Goal: Task Accomplishment & Management: Manage account settings

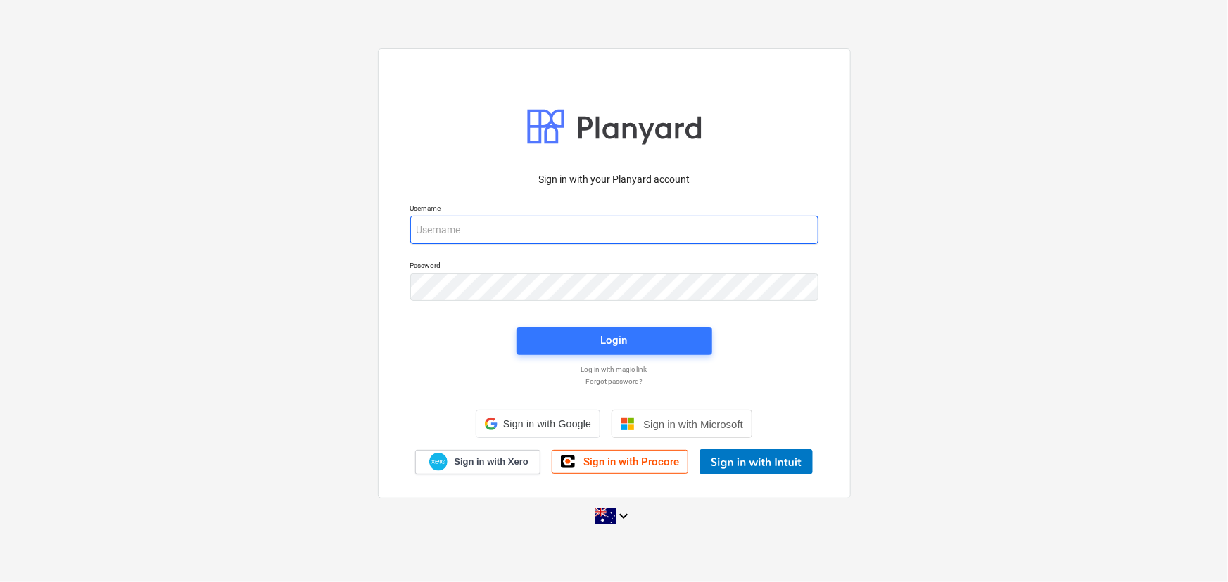
type input "[PERSON_NAME][EMAIL_ADDRESS][DOMAIN_NAME]"
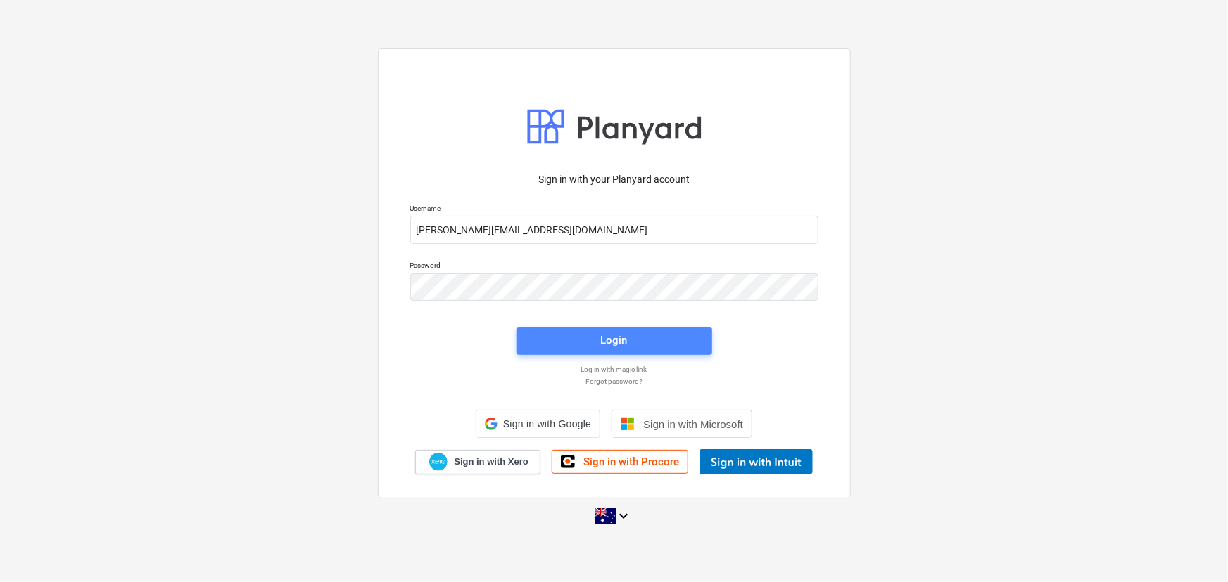
click at [582, 335] on span "Login" at bounding box center [614, 340] width 162 height 18
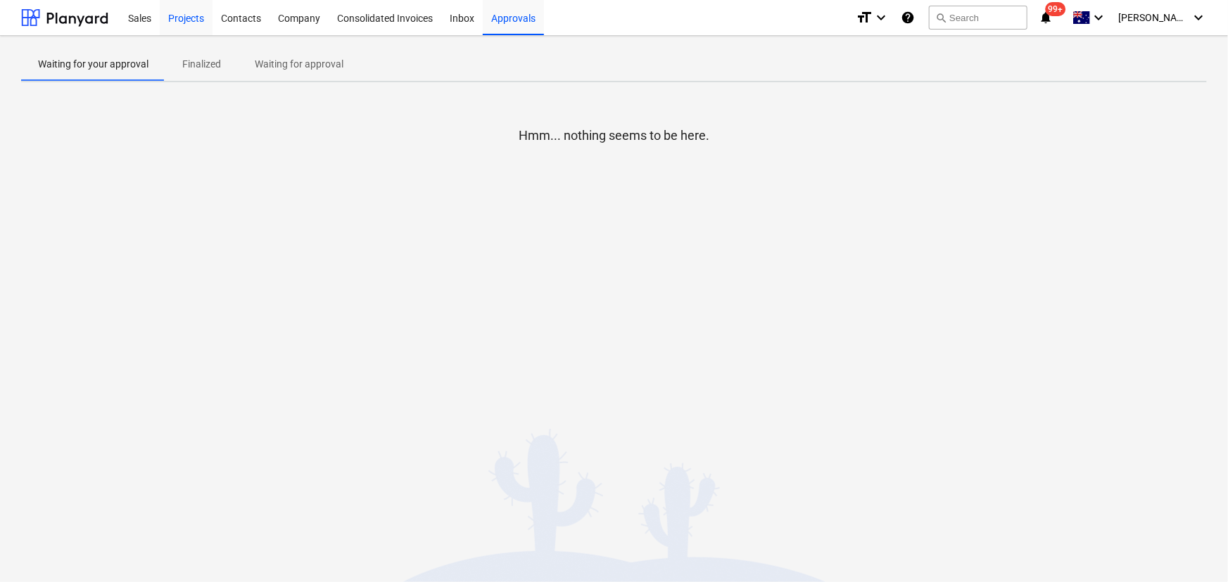
click at [184, 11] on div "Projects" at bounding box center [186, 17] width 53 height 36
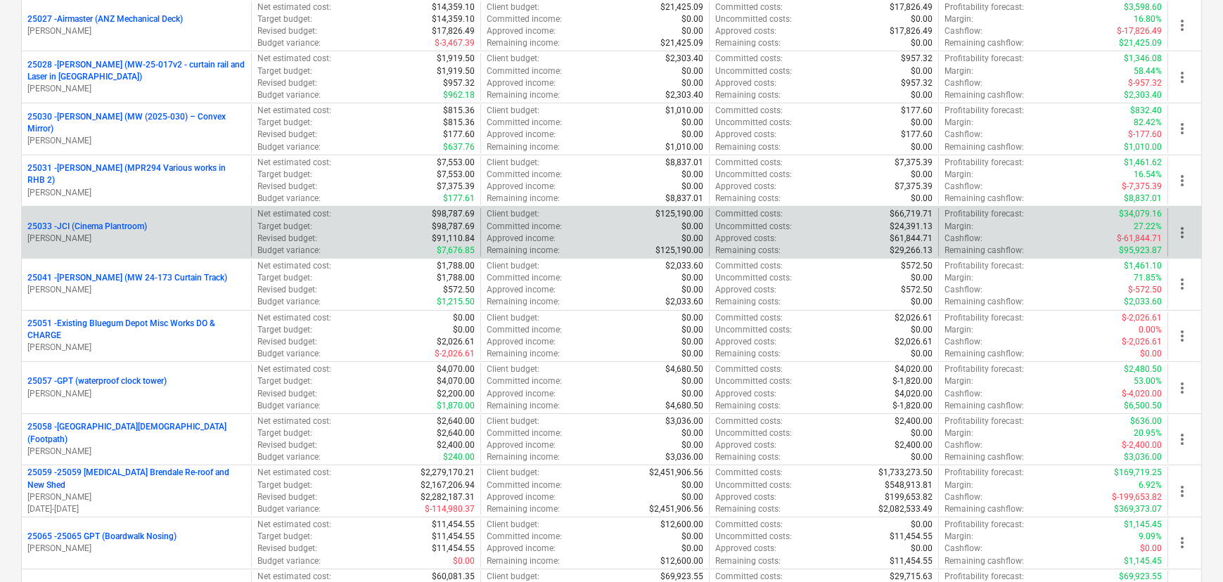
scroll to position [639, 0]
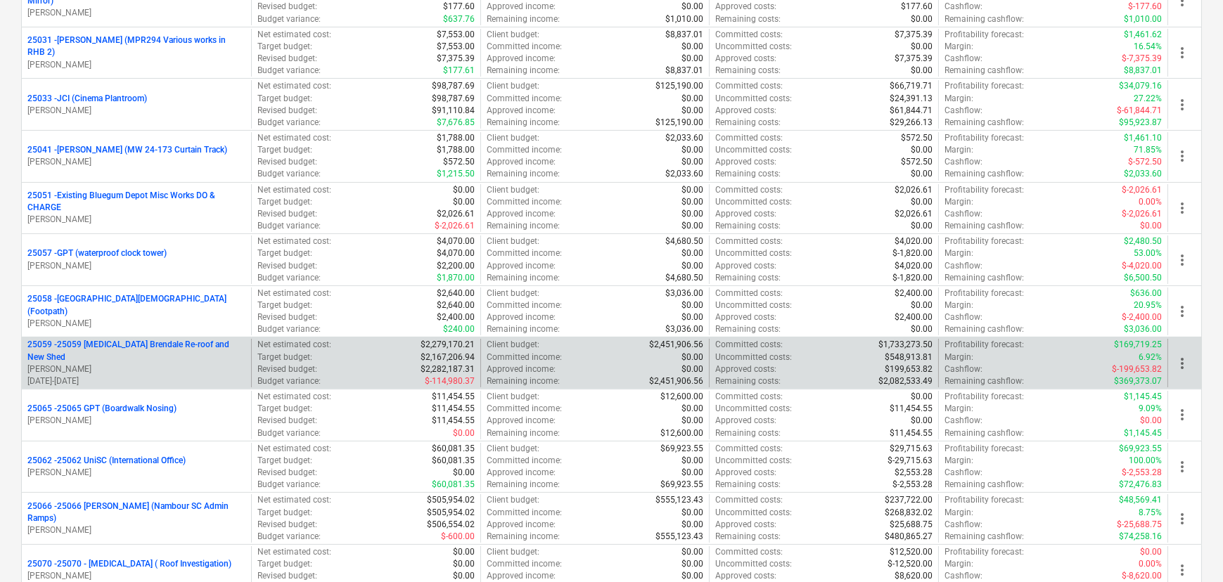
click at [125, 347] on p "25059 - 25059 [MEDICAL_DATA] Brendale Re-roof and New Shed" at bounding box center [136, 351] width 218 height 24
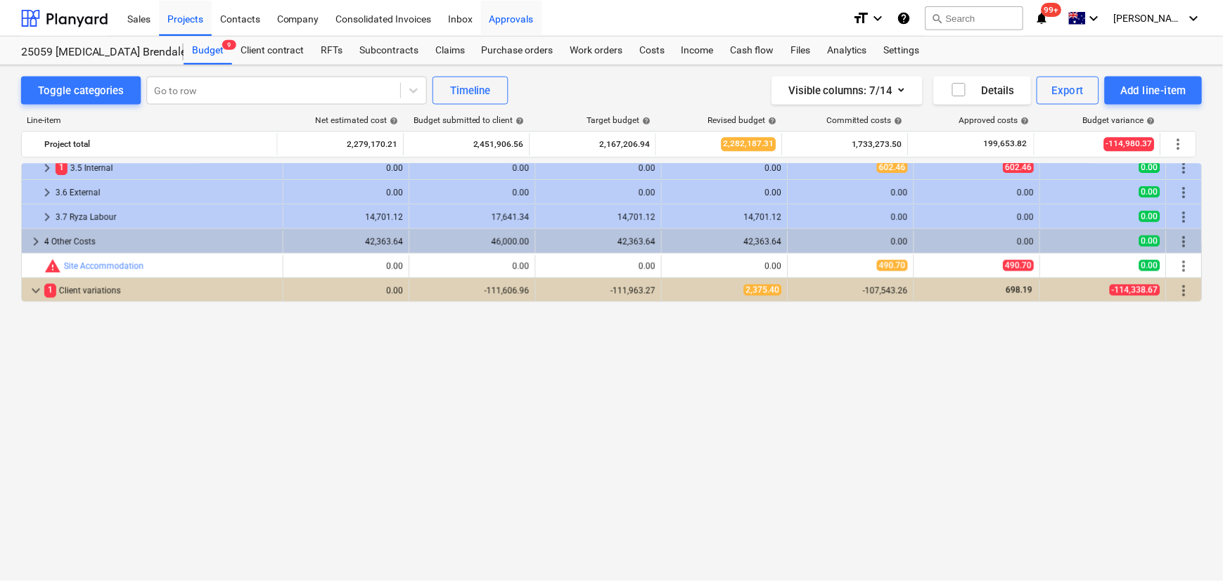
scroll to position [1451, 0]
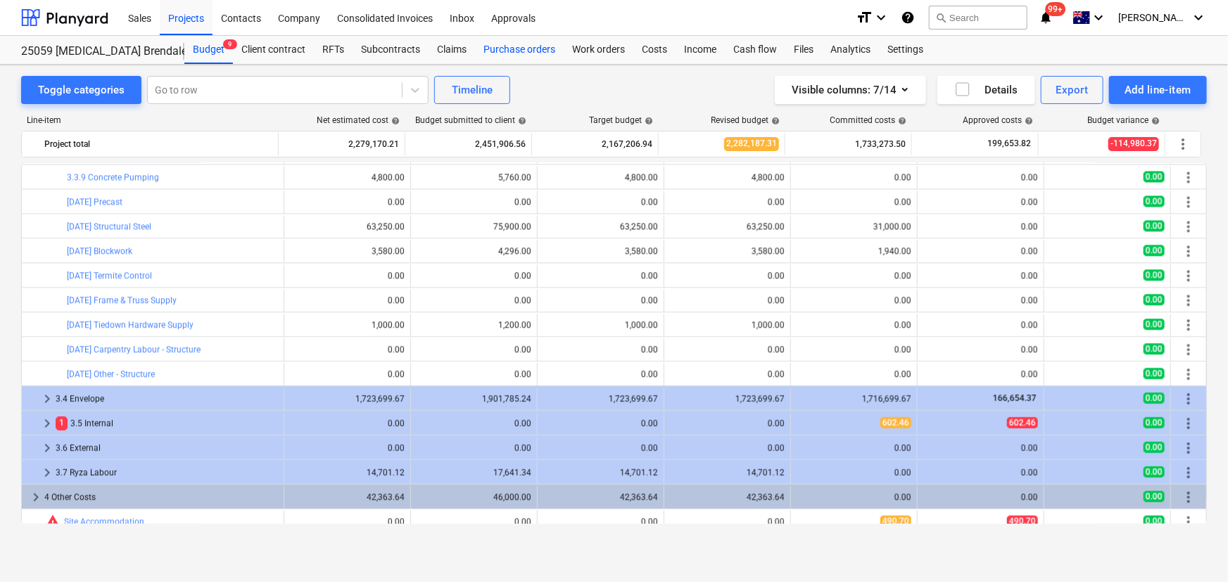
click at [514, 54] on div "Purchase orders" at bounding box center [519, 50] width 89 height 28
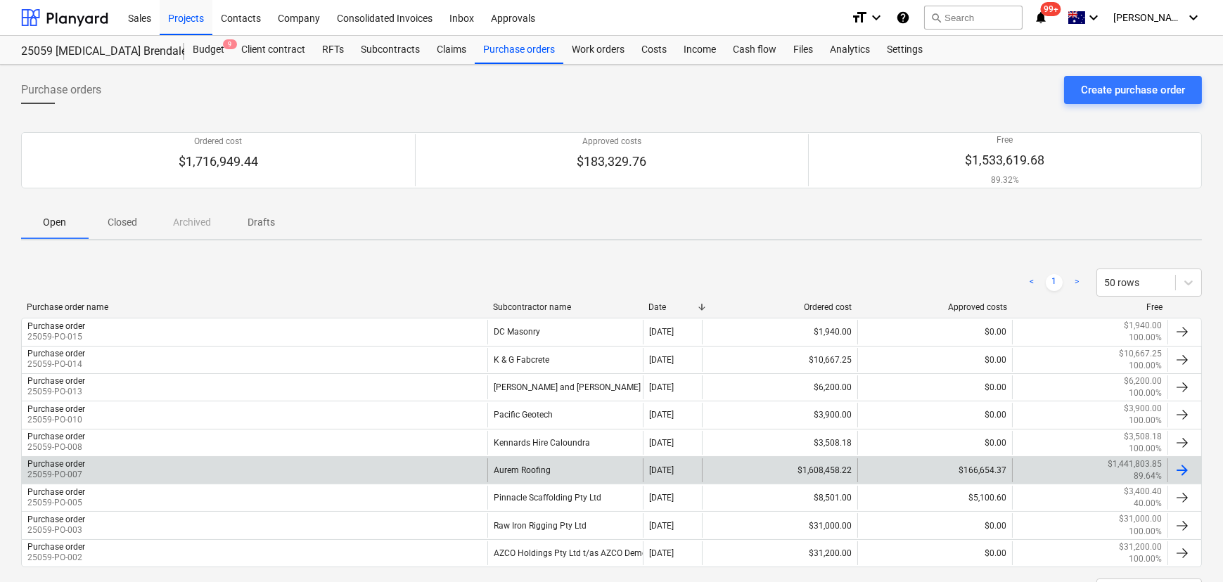
click at [522, 464] on div "Aurem Roofing" at bounding box center [564, 471] width 155 height 24
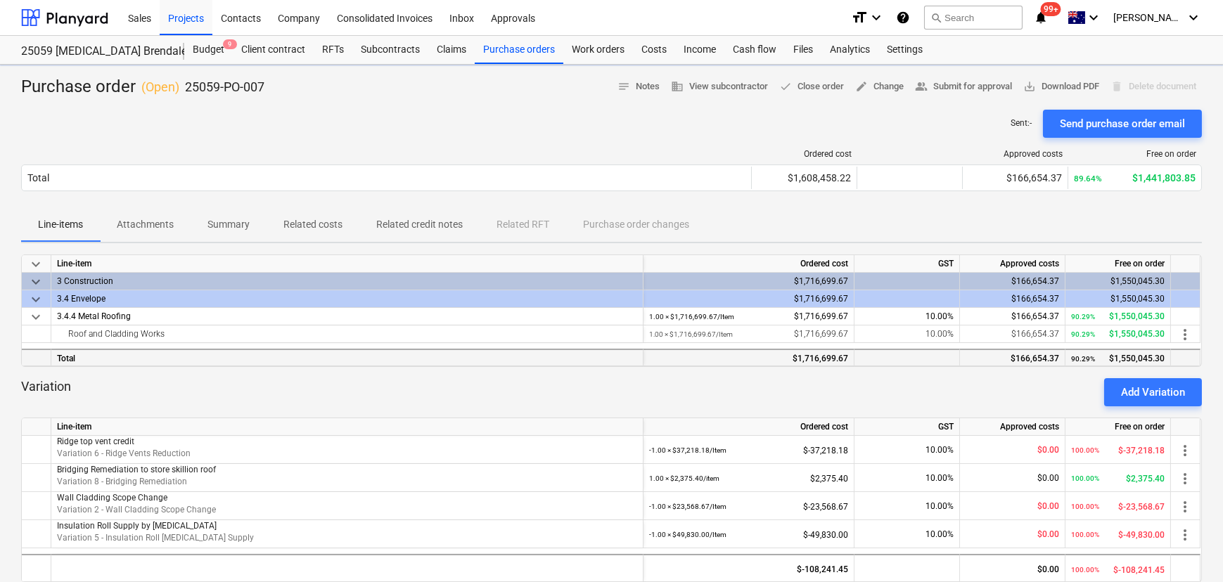
scroll to position [127, 0]
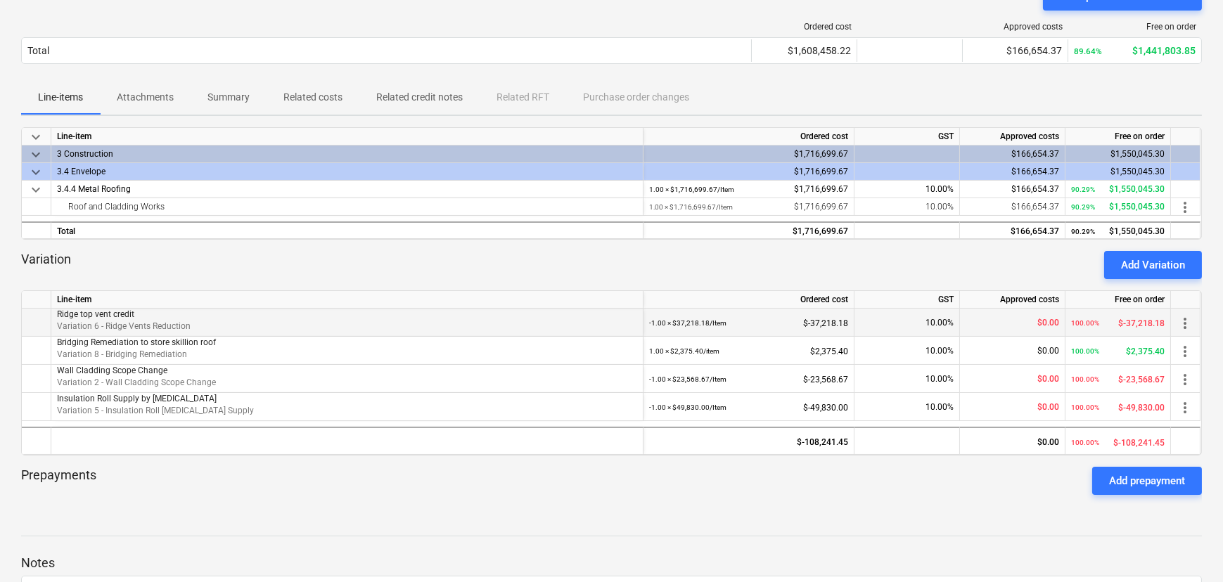
click at [991, 321] on div "$0.00" at bounding box center [1013, 323] width 94 height 28
click at [1031, 320] on div "$0.00" at bounding box center [1013, 323] width 94 height 28
drag, startPoint x: 1031, startPoint y: 320, endPoint x: 1024, endPoint y: 325, distance: 9.2
click at [1024, 325] on div "$0.00" at bounding box center [1013, 323] width 94 height 28
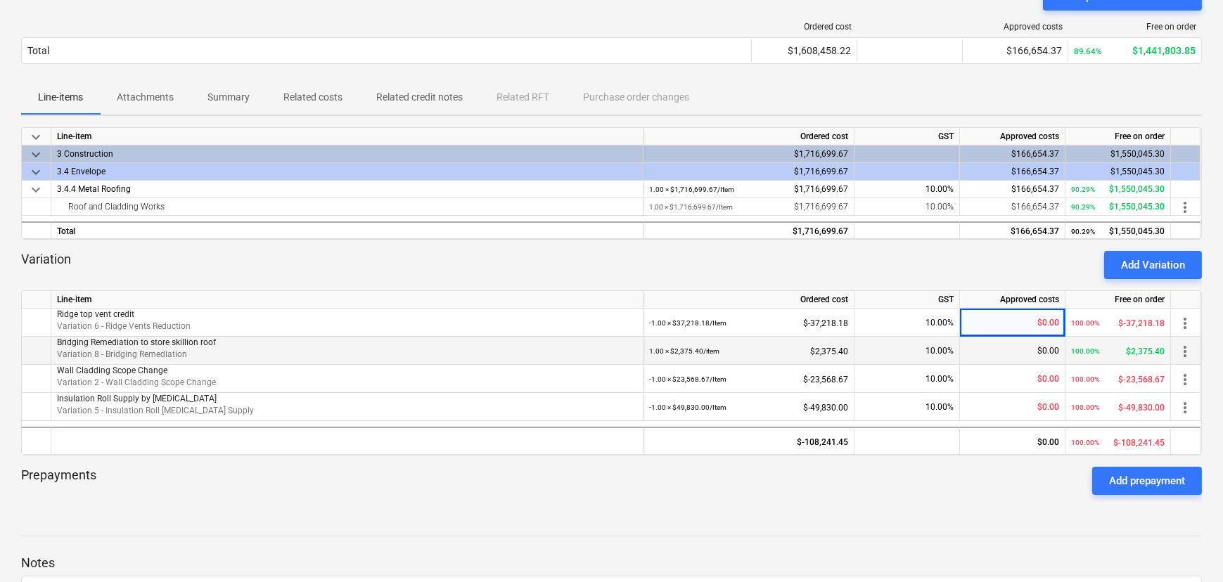
click at [1005, 357] on div "$0.00" at bounding box center [1013, 351] width 94 height 28
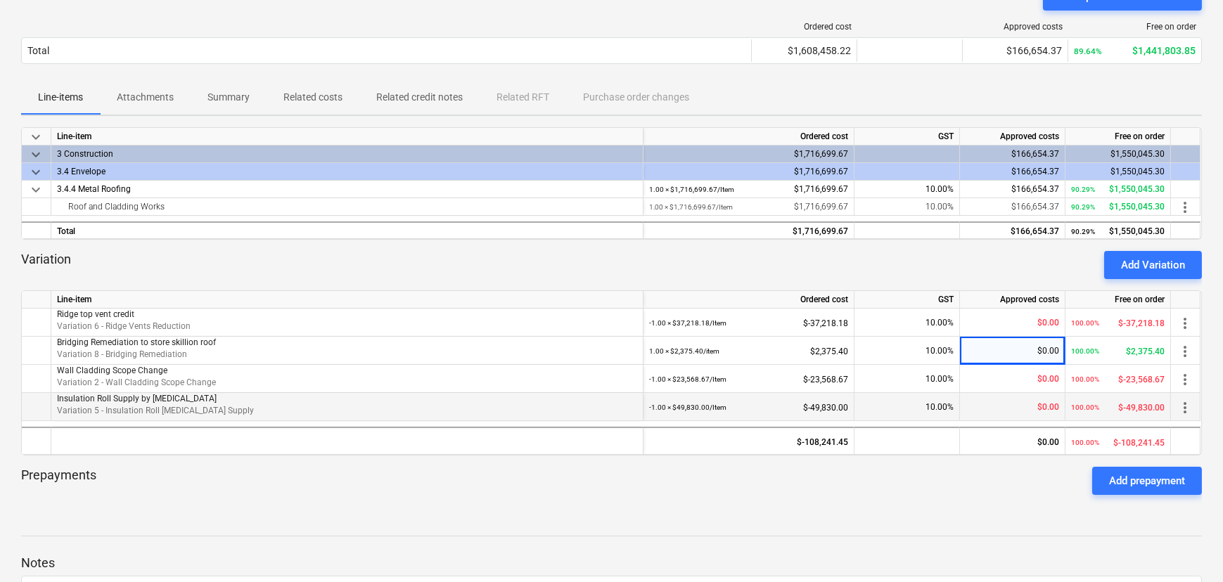
click at [991, 395] on div "$0.00" at bounding box center [1013, 407] width 94 height 28
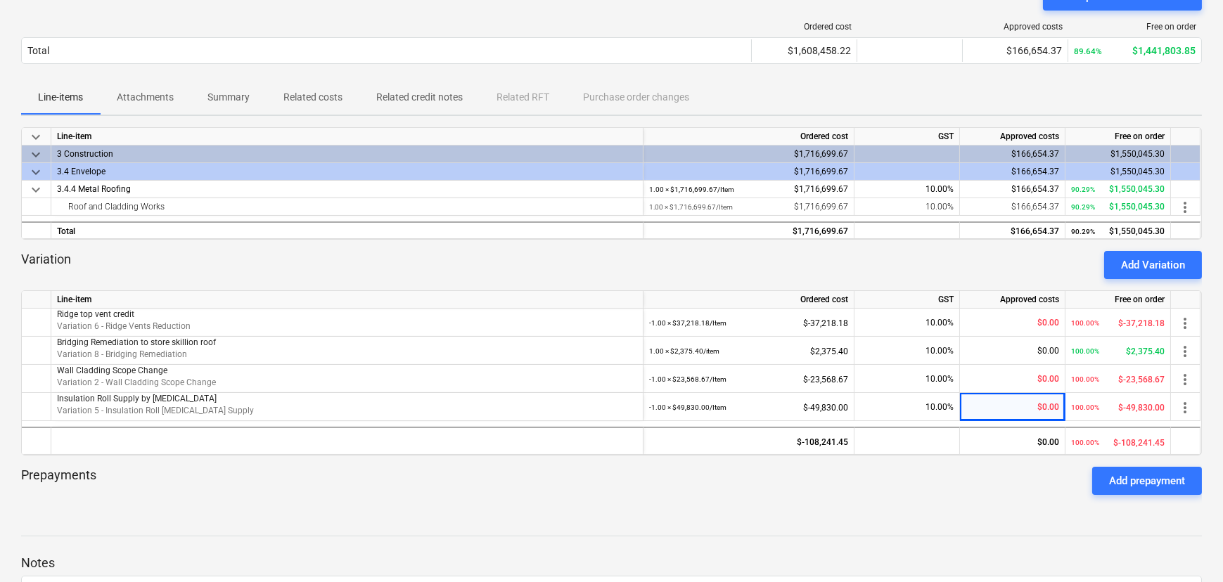
click at [967, 267] on div "Variation Add Variation" at bounding box center [611, 265] width 1181 height 28
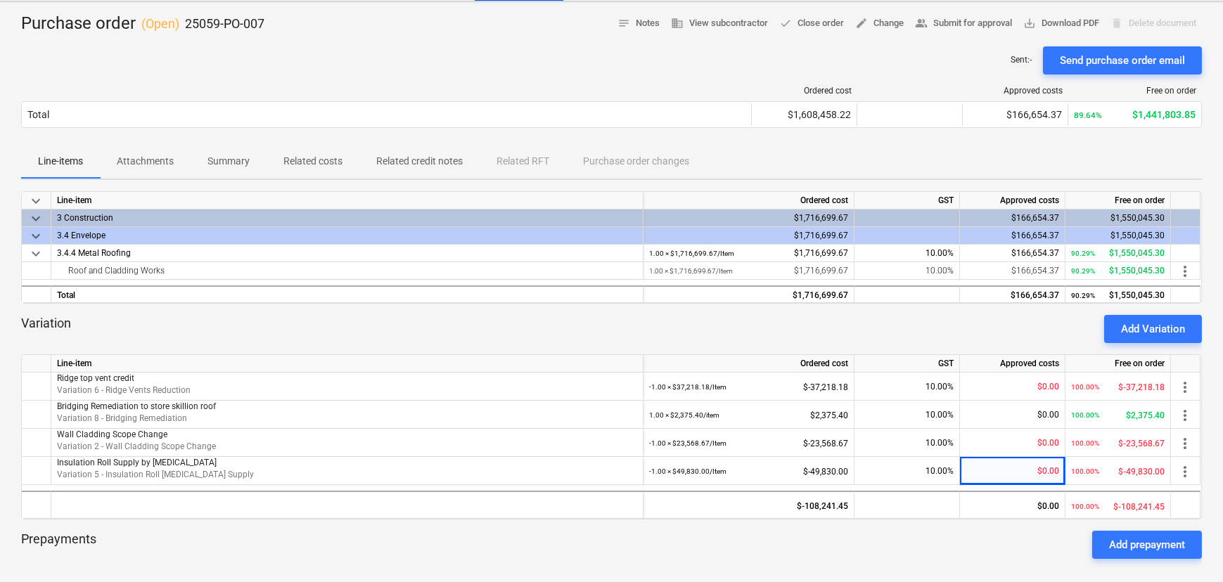
scroll to position [0, 0]
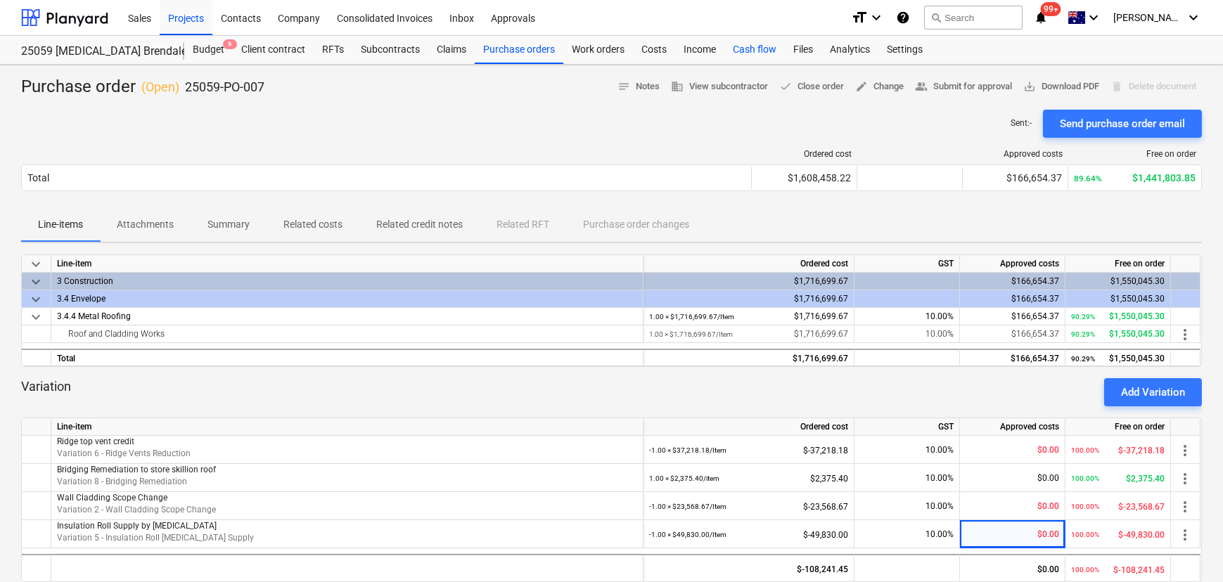
click at [740, 43] on div "Cash flow" at bounding box center [755, 50] width 60 height 28
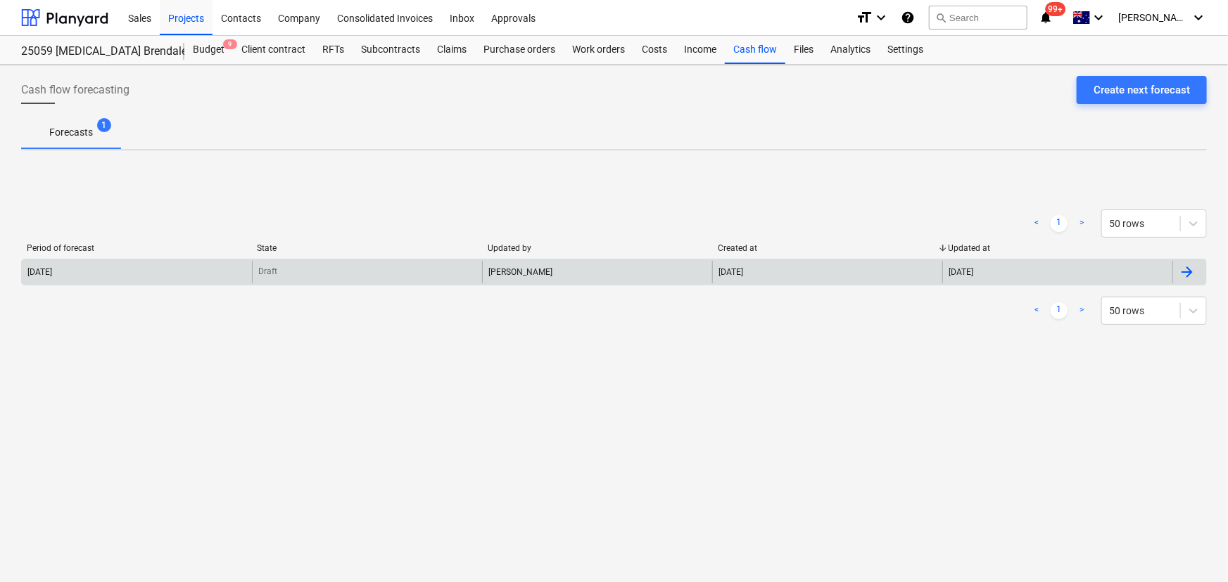
click at [379, 268] on div "Draft" at bounding box center [367, 272] width 230 height 23
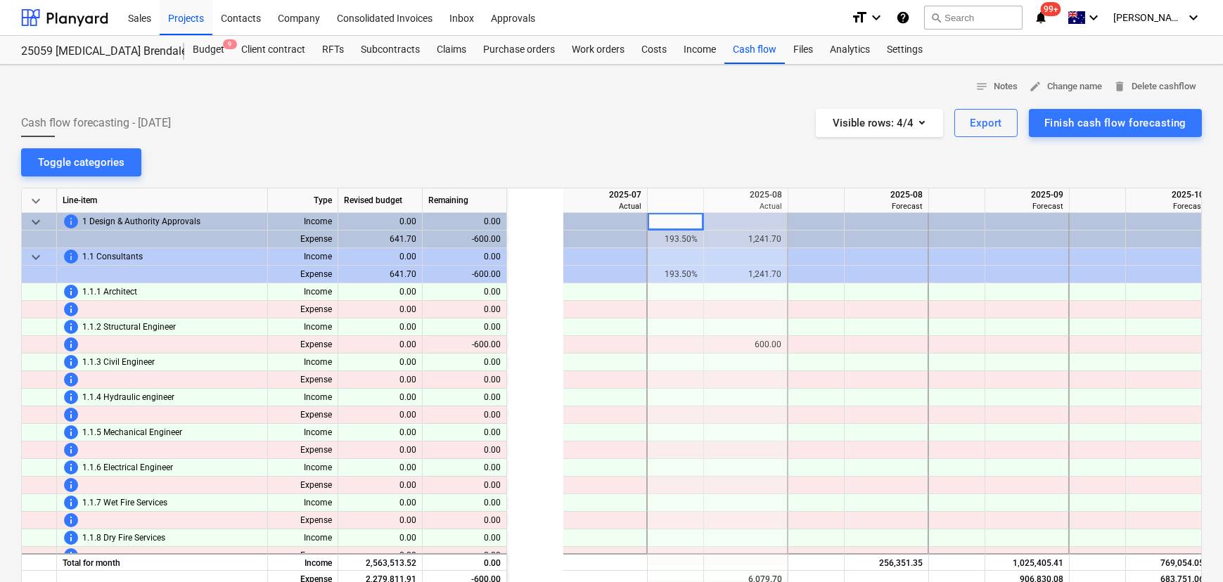
scroll to position [0, 141]
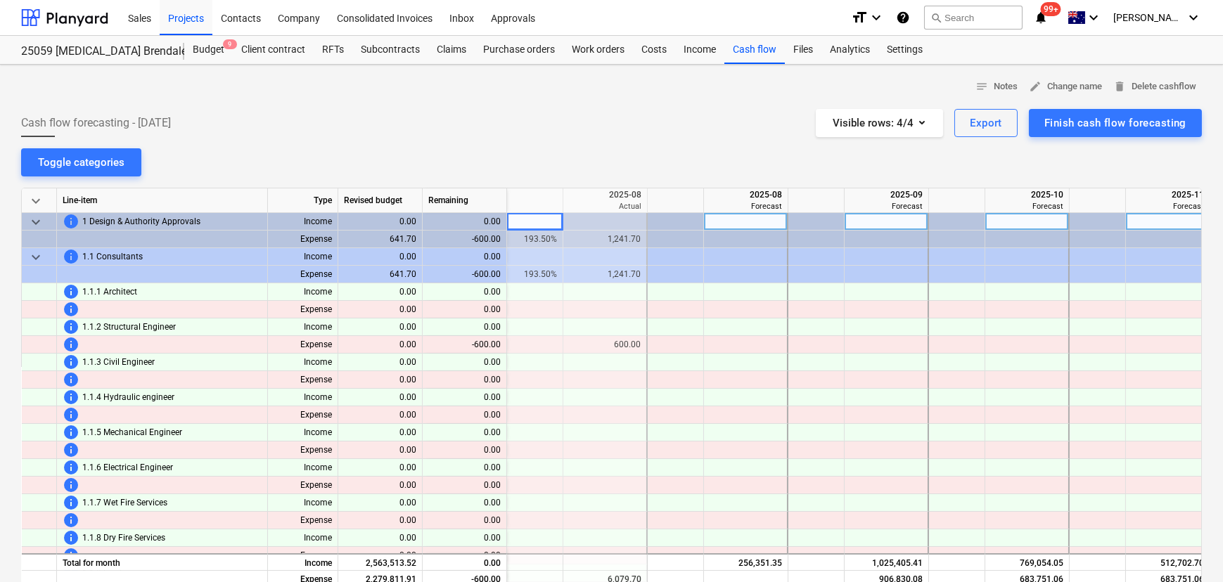
click at [37, 222] on span "keyboard_arrow_down" at bounding box center [35, 222] width 17 height 17
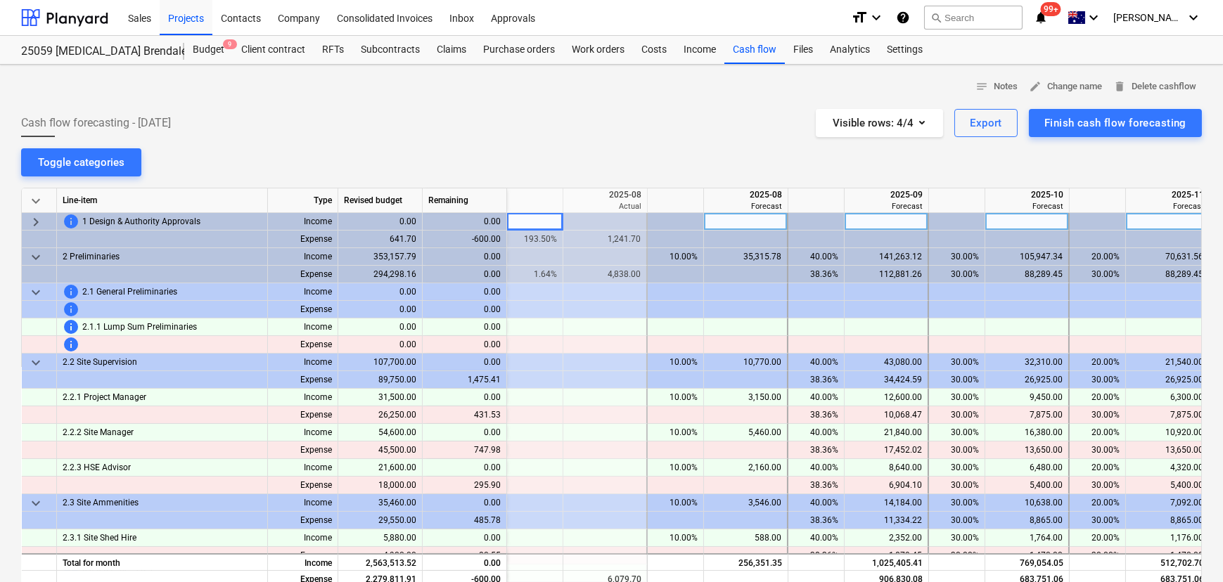
click at [35, 225] on span "keyboard_arrow_right" at bounding box center [35, 222] width 17 height 17
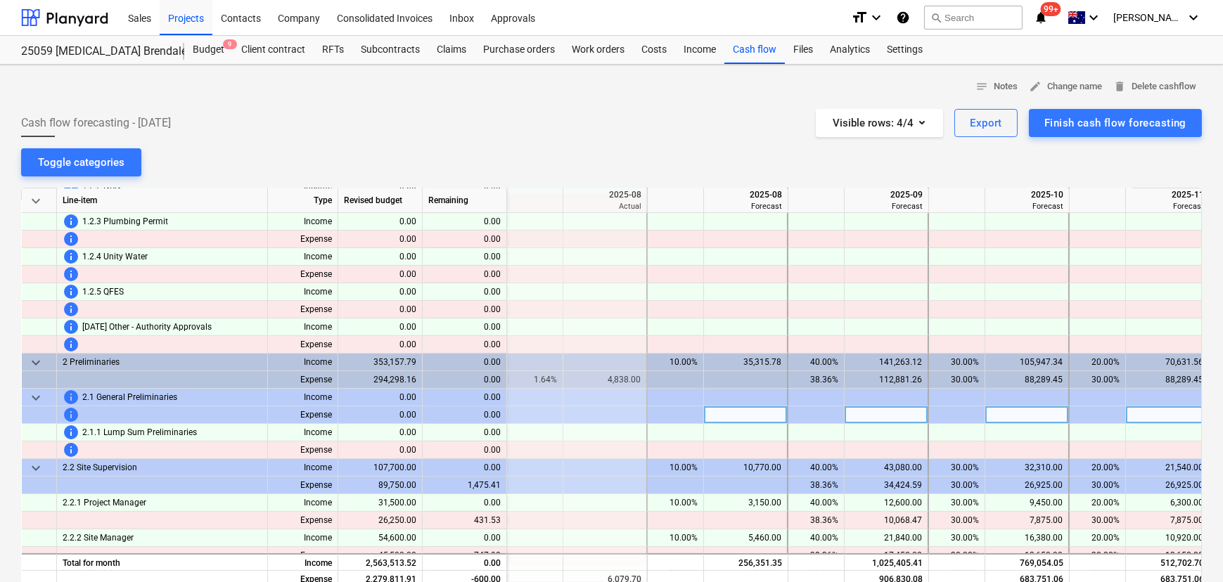
scroll to position [767, 141]
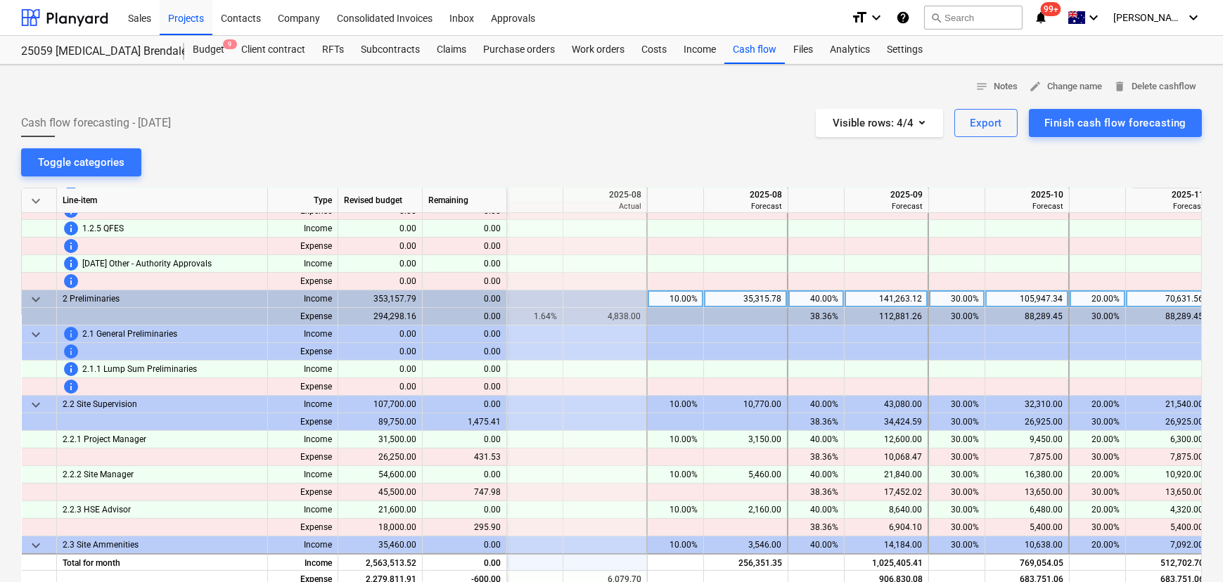
click at [817, 299] on div "40.00%" at bounding box center [816, 300] width 44 height 18
type input "30"
click at [817, 295] on div "40.00%" at bounding box center [816, 300] width 44 height 18
click at [820, 293] on div "30.00%" at bounding box center [816, 300] width 44 height 18
type input "40"
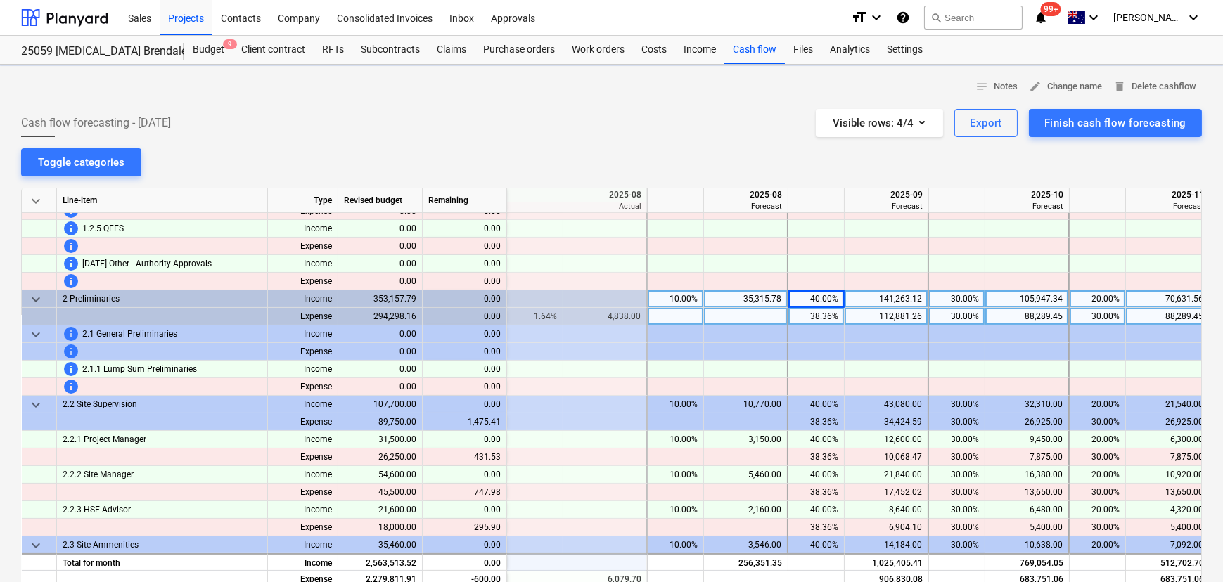
click at [831, 314] on div "38.36%" at bounding box center [816, 317] width 44 height 18
click at [542, 312] on div "1.64%" at bounding box center [535, 317] width 44 height 18
click at [620, 314] on div "4,838.00" at bounding box center [605, 317] width 72 height 18
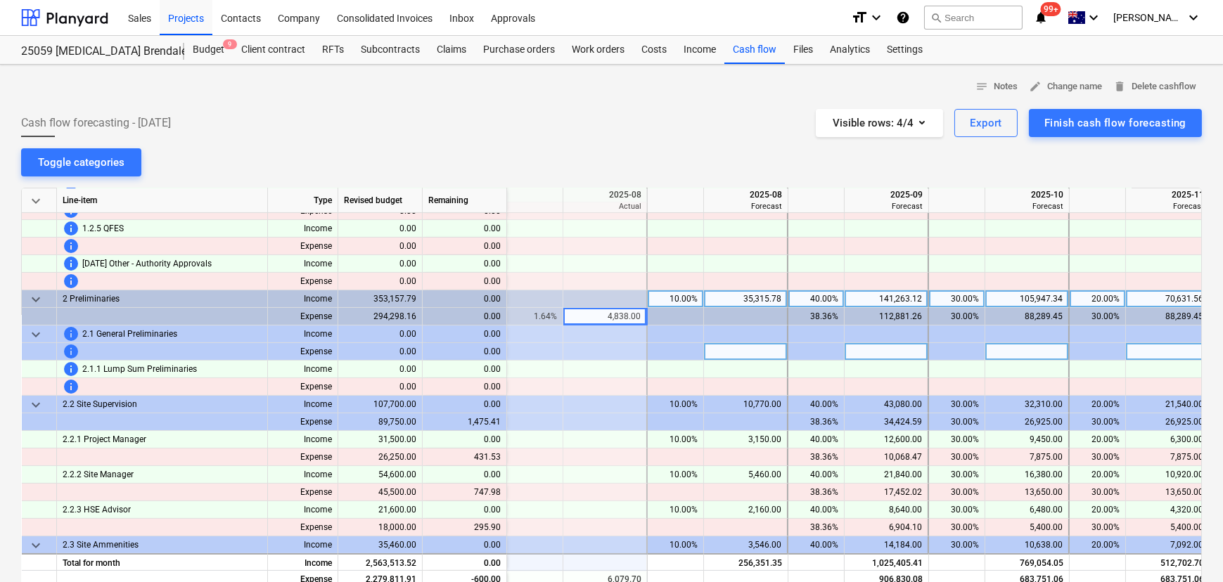
click at [607, 357] on div at bounding box center [605, 352] width 84 height 18
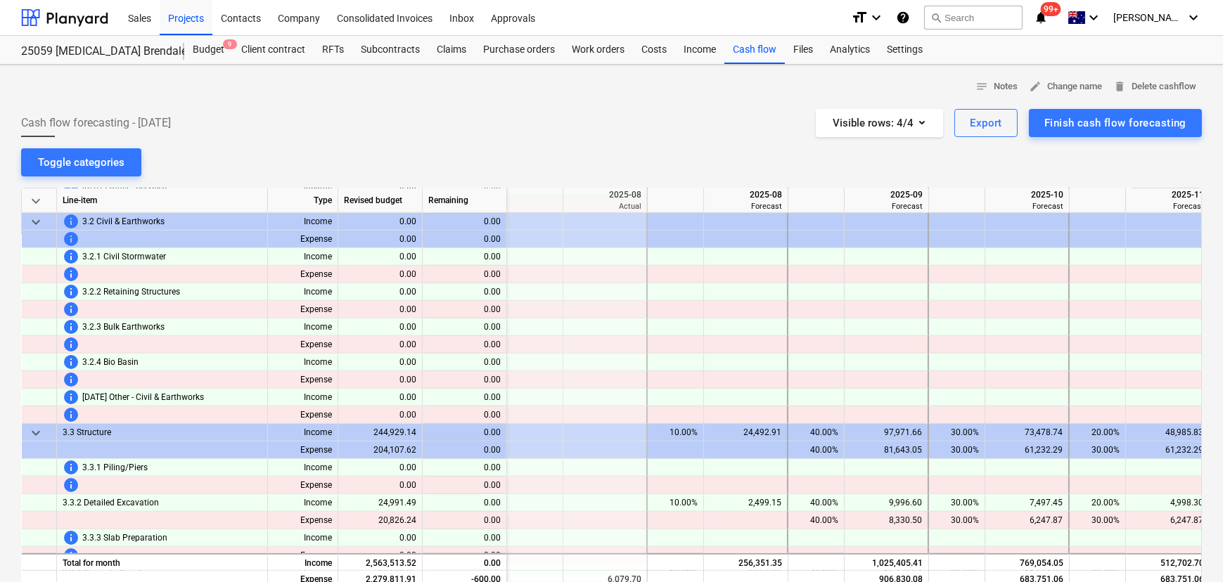
scroll to position [2877, 141]
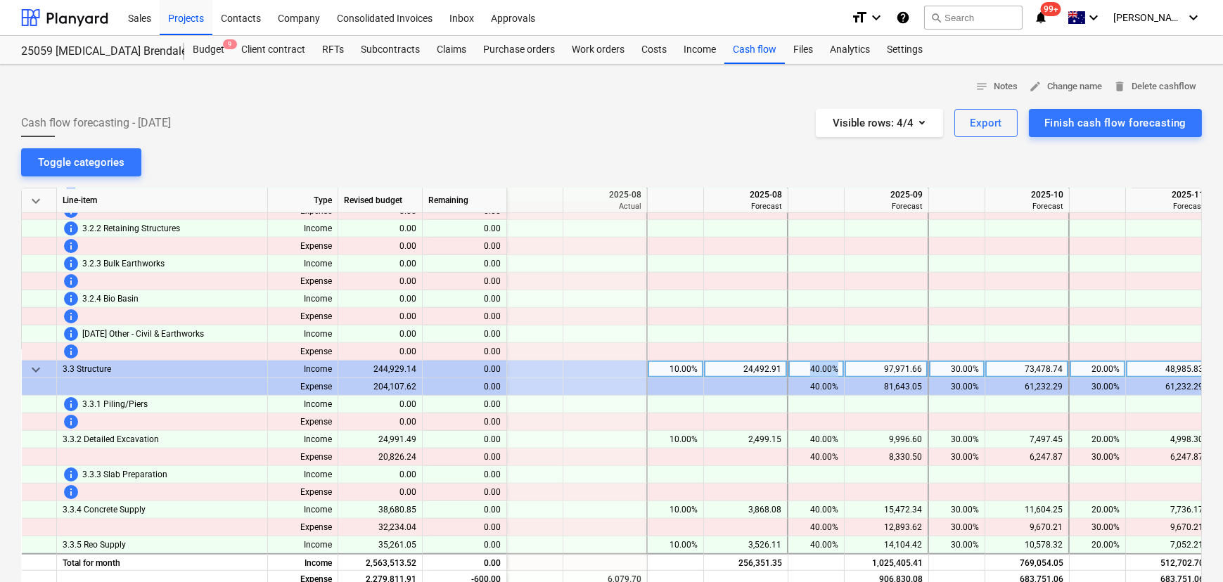
drag, startPoint x: 809, startPoint y: 369, endPoint x: 843, endPoint y: 366, distance: 34.6
click at [843, 366] on div "40.00%" at bounding box center [817, 370] width 56 height 18
type input "0"
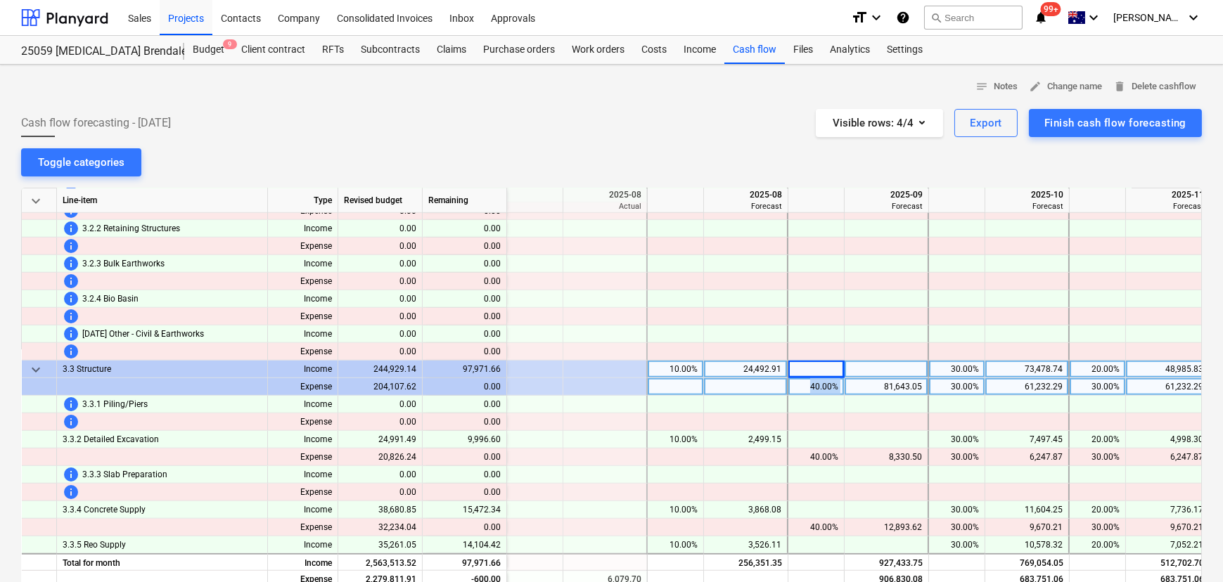
drag, startPoint x: 805, startPoint y: 387, endPoint x: 847, endPoint y: 388, distance: 42.2
click at [0, 0] on div "Expense 204,107.62 0.00 40.00% 81,643.05 30.00% 61,232.29 30.00% 61,232.29" at bounding box center [0, 0] width 0 height 0
click at [816, 389] on div "40.00%" at bounding box center [816, 387] width 44 height 18
type input "0"
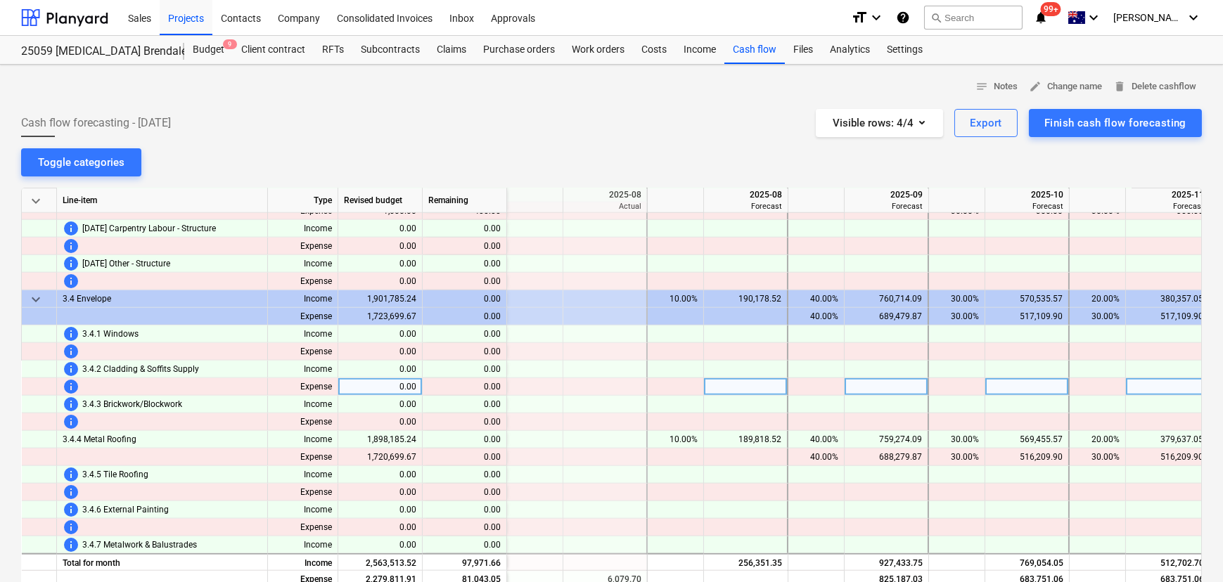
scroll to position [3645, 141]
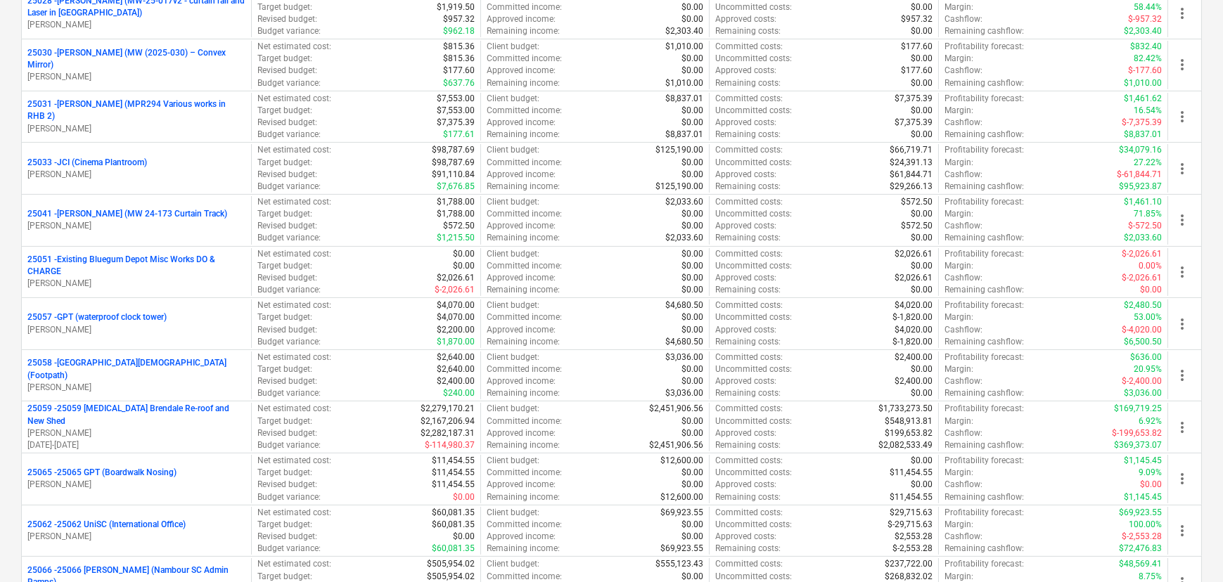
scroll to position [703, 0]
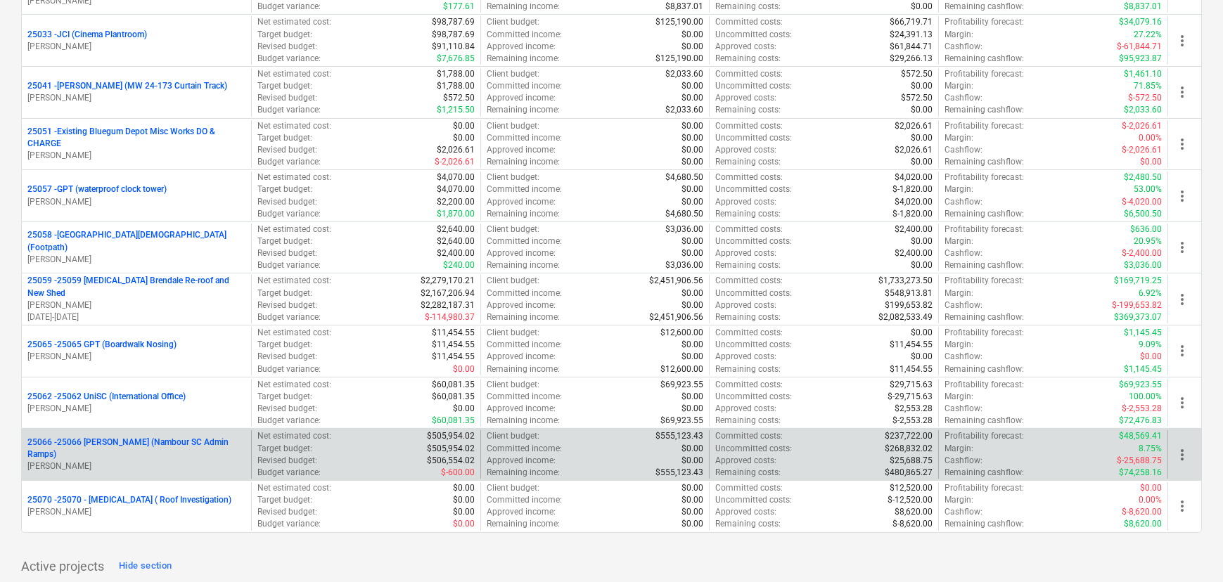
click at [203, 448] on p "25066 - 25066 Thomson Ruiz (Nambour SC Admin Ramps)" at bounding box center [136, 449] width 218 height 24
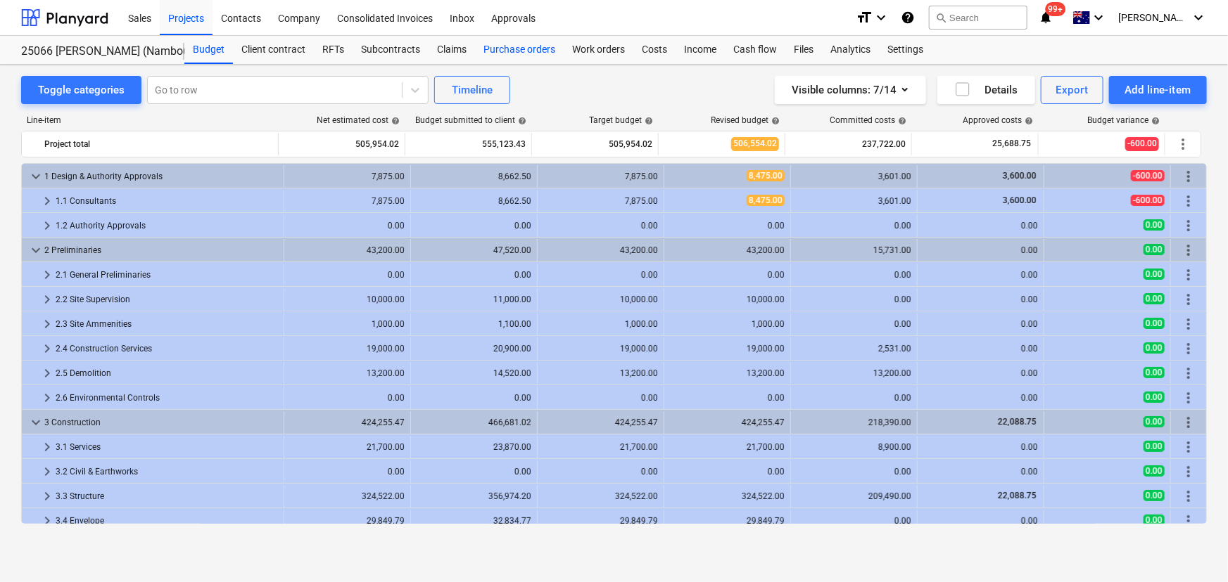
click at [493, 49] on div "Purchase orders" at bounding box center [519, 50] width 89 height 28
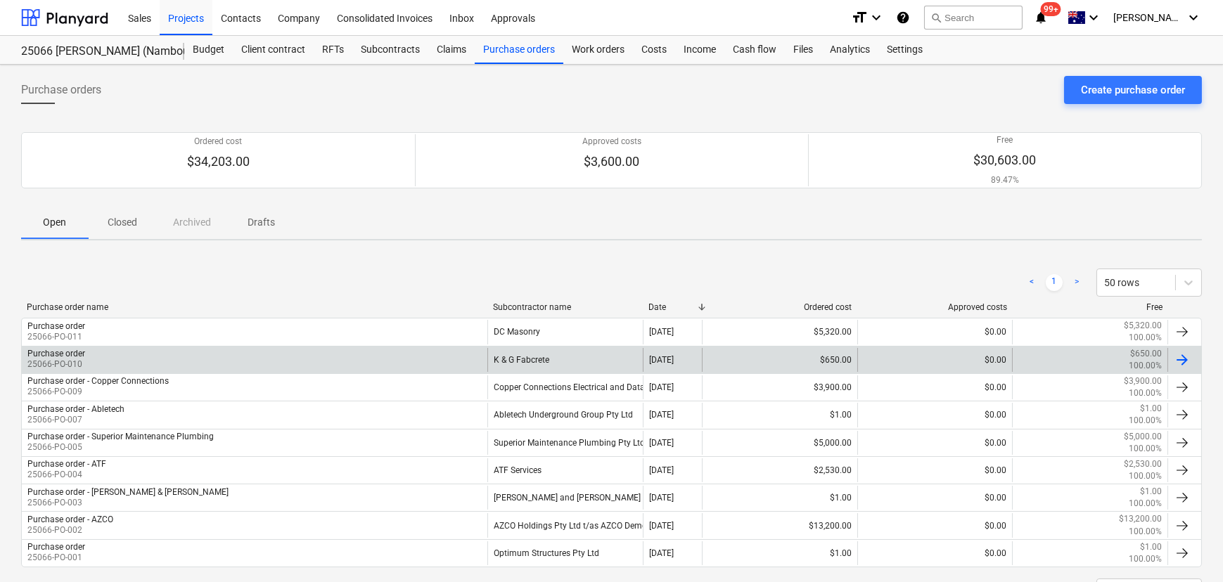
scroll to position [63, 0]
